Goal: Task Accomplishment & Management: Manage account settings

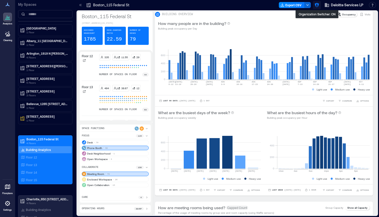
click at [317, 6] on icon "button" at bounding box center [317, 5] width 5 height 5
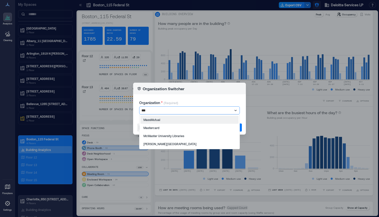
type input "****"
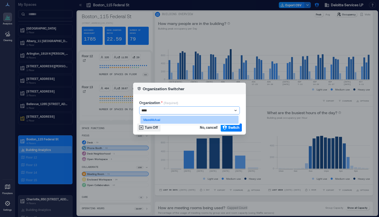
click at [164, 120] on div "MassMutual" at bounding box center [190, 120] width 98 height 8
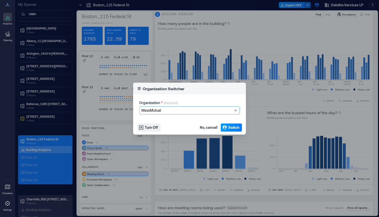
click at [236, 125] on span "Switch" at bounding box center [234, 127] width 11 height 5
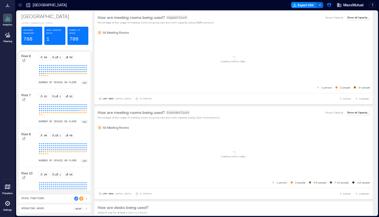
click at [19, 6] on icon at bounding box center [20, 5] width 5 height 5
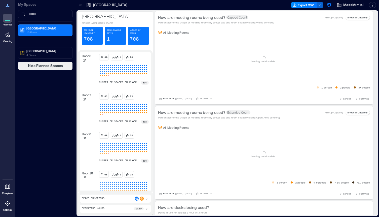
click at [10, 207] on div at bounding box center [7, 203] width 9 height 9
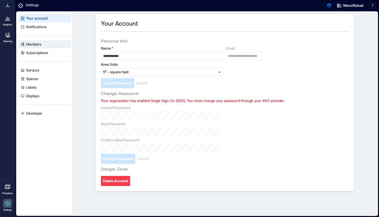
click at [40, 46] on p "Members" at bounding box center [33, 44] width 15 height 5
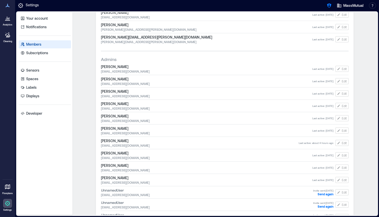
scroll to position [95, 0]
click at [113, 146] on span "michelletabb@massmutual.com" at bounding box center [200, 145] width 198 height 4
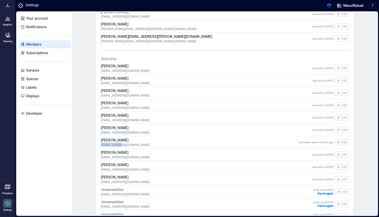
click at [113, 146] on span "michelletabb@massmutual.com" at bounding box center [200, 145] width 198 height 4
click at [157, 144] on span "michelletabb@massmutual.com" at bounding box center [200, 145] width 198 height 4
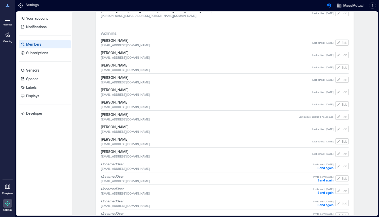
scroll to position [117, 0]
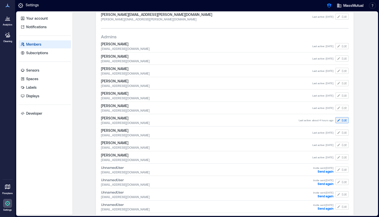
click at [342, 119] on button "Edit" at bounding box center [342, 120] width 13 height 6
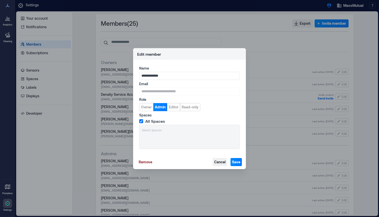
click at [218, 163] on span "Cancel" at bounding box center [219, 161] width 11 height 5
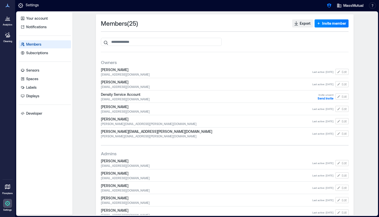
scroll to position [185, 0]
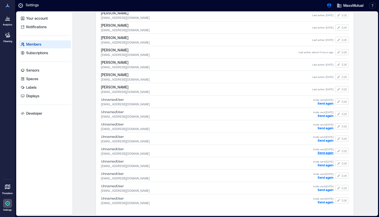
click at [325, 154] on span "Send again" at bounding box center [326, 153] width 16 height 4
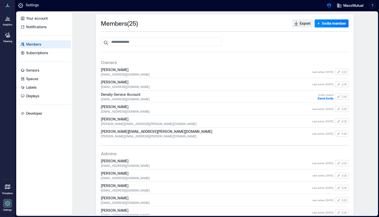
click at [10, 24] on p "Analytics" at bounding box center [8, 24] width 10 height 3
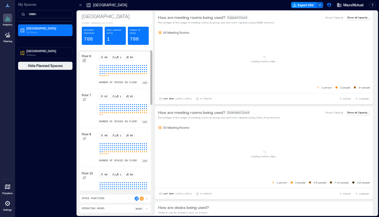
click at [84, 63] on div at bounding box center [84, 60] width 5 height 5
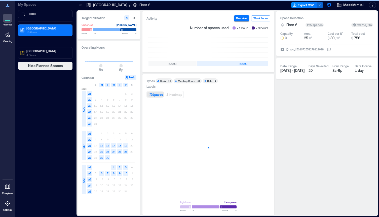
scroll to position [0, 152]
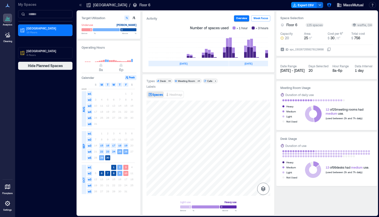
click at [262, 188] on icon "button" at bounding box center [263, 188] width 5 height 5
click at [263, 164] on icon "button" at bounding box center [264, 162] width 6 height 6
